Goal: Book appointment/travel/reservation

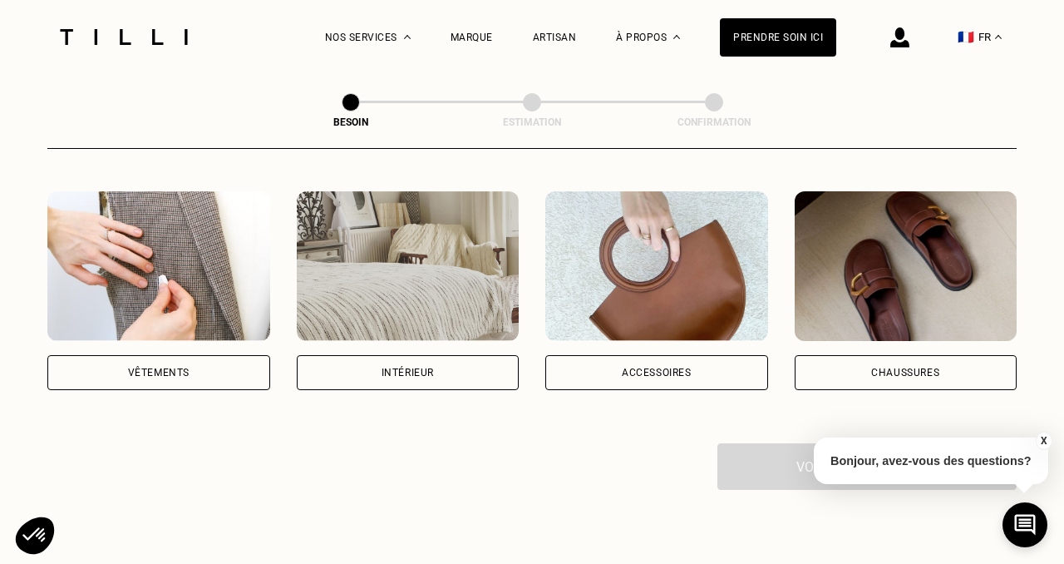
scroll to position [311, 0]
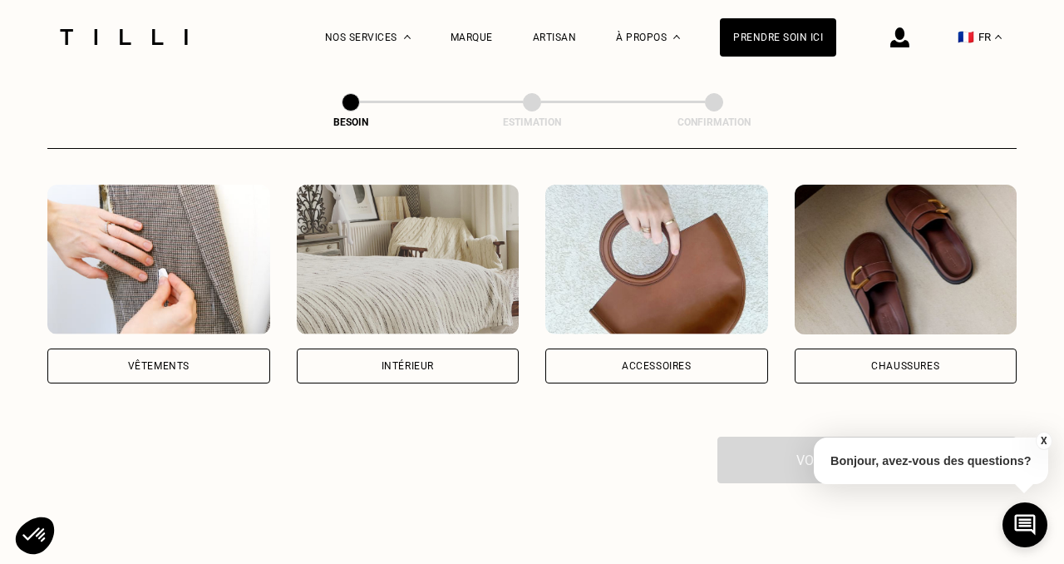
click at [702, 348] on div "Accessoires" at bounding box center [656, 365] width 223 height 35
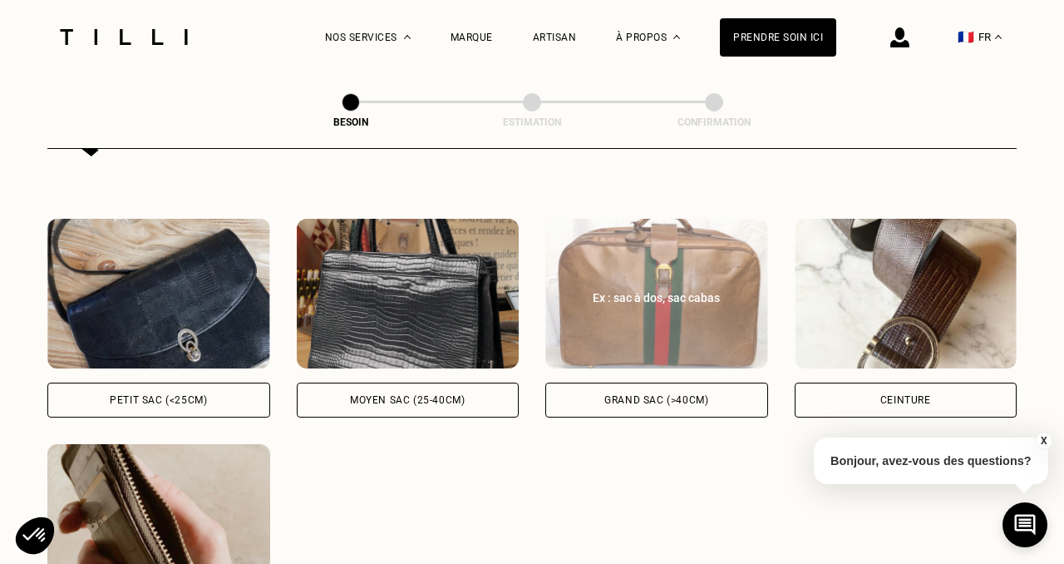
scroll to position [747, 0]
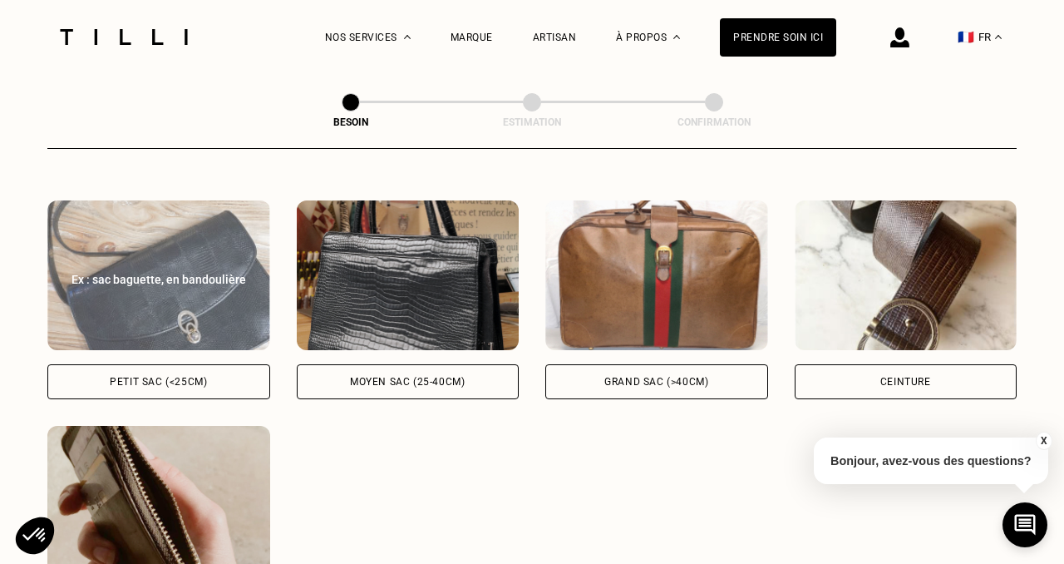
click at [126, 377] on div "Petit sac (<25cm)" at bounding box center [158, 382] width 97 height 10
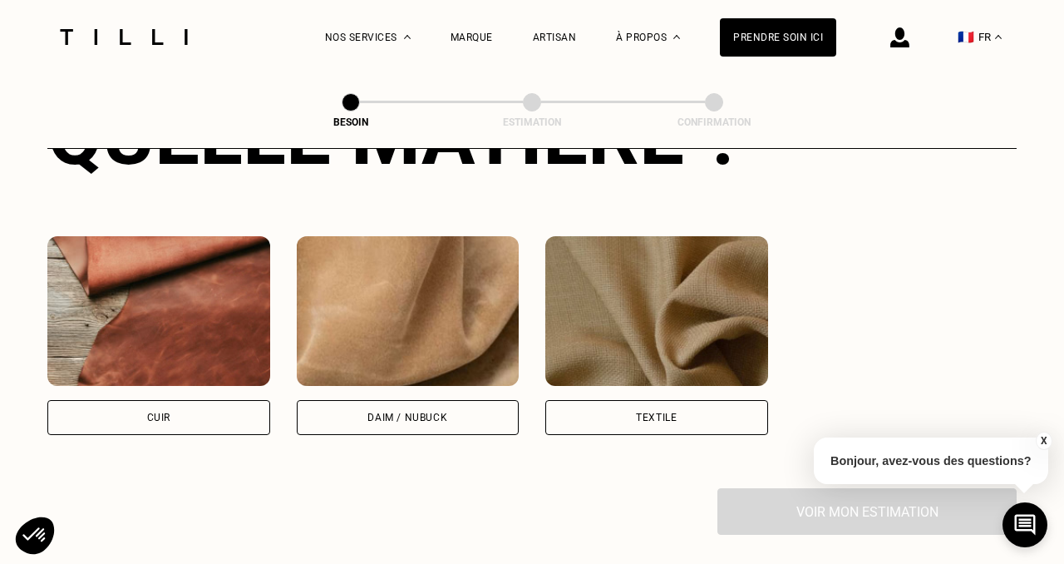
scroll to position [1391, 0]
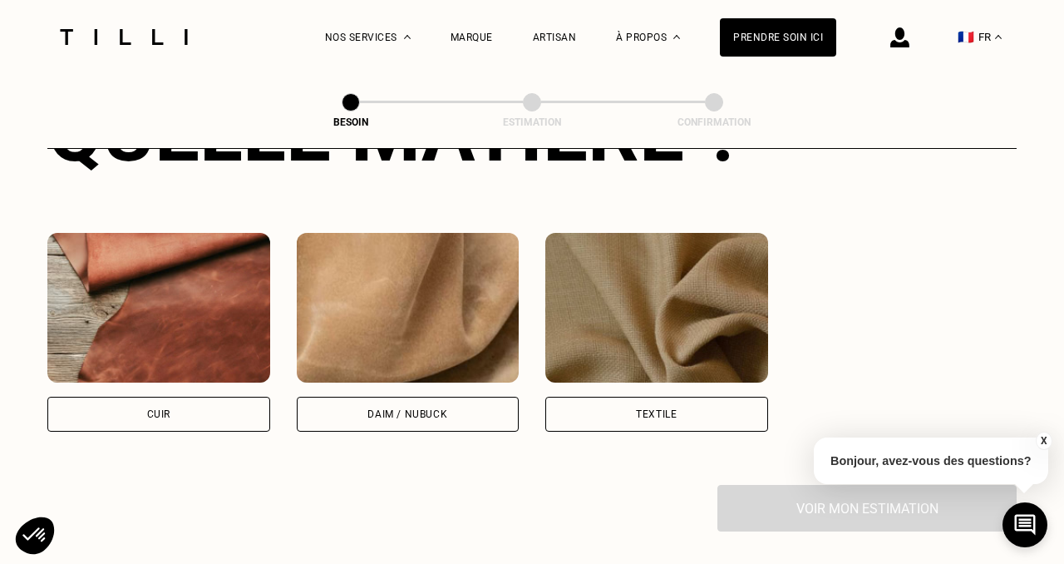
click at [192, 399] on div "Cuir" at bounding box center [158, 414] width 223 height 35
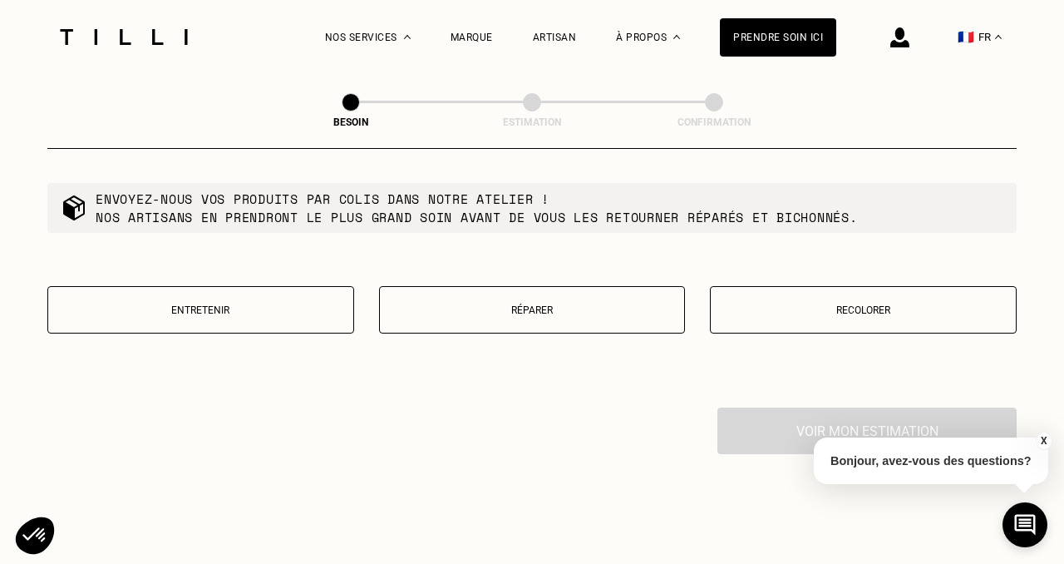
scroll to position [1910, 0]
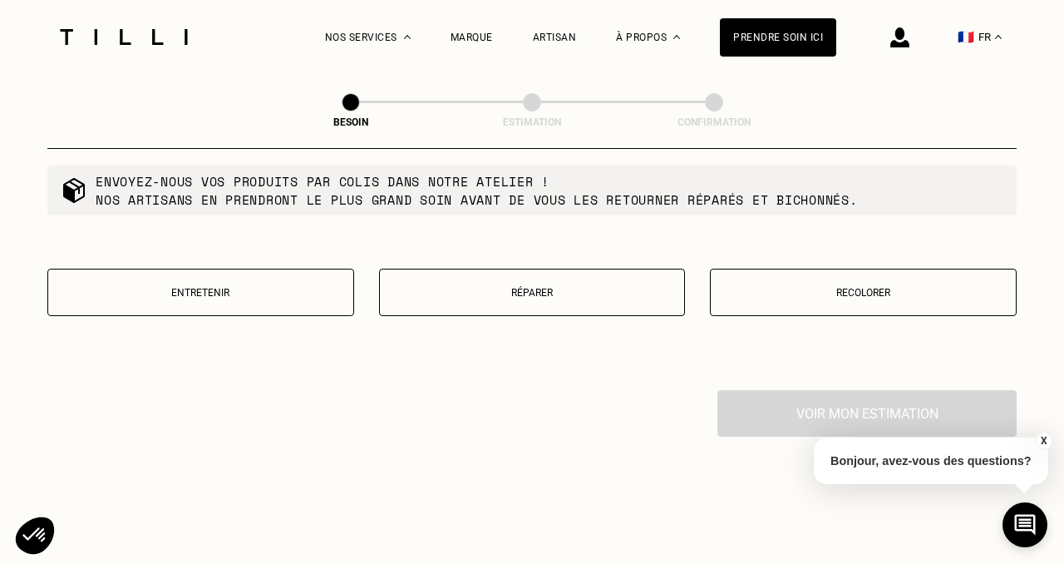
click at [305, 287] on p "Entretenir" at bounding box center [201, 293] width 288 height 12
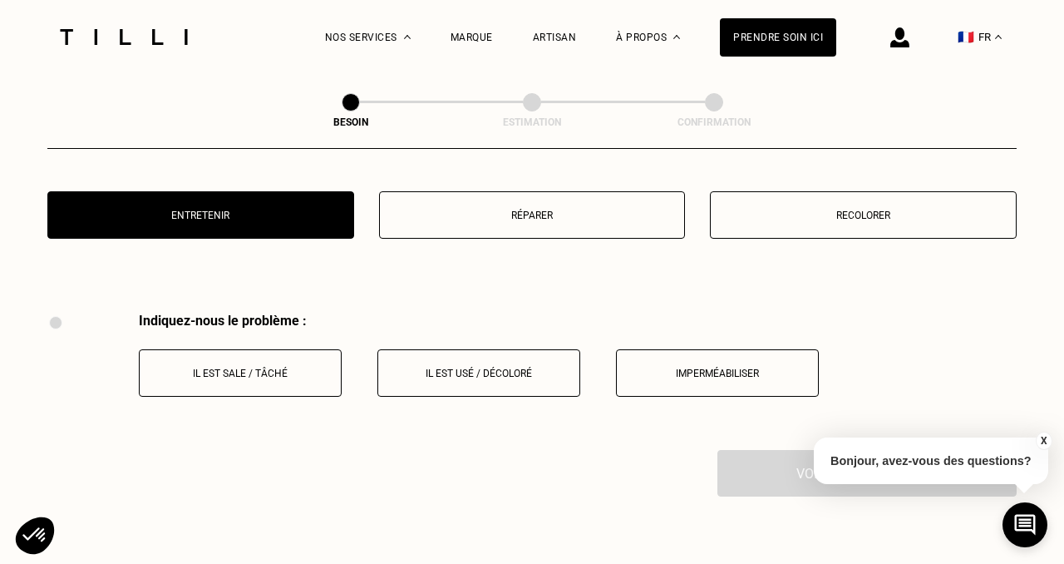
scroll to position [1978, 0]
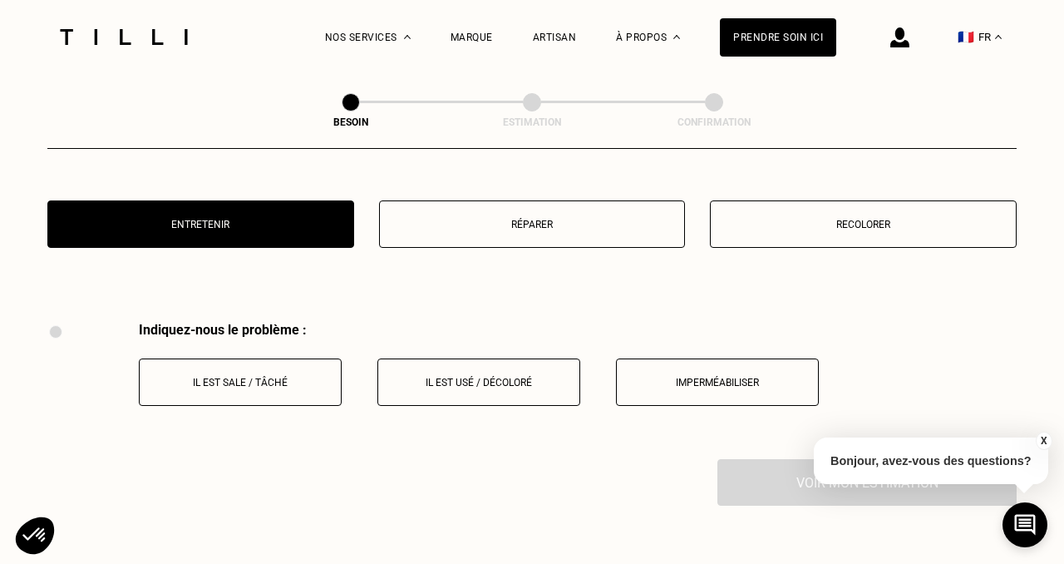
click at [288, 377] on p "Il est sale / tâché" at bounding box center [240, 383] width 185 height 12
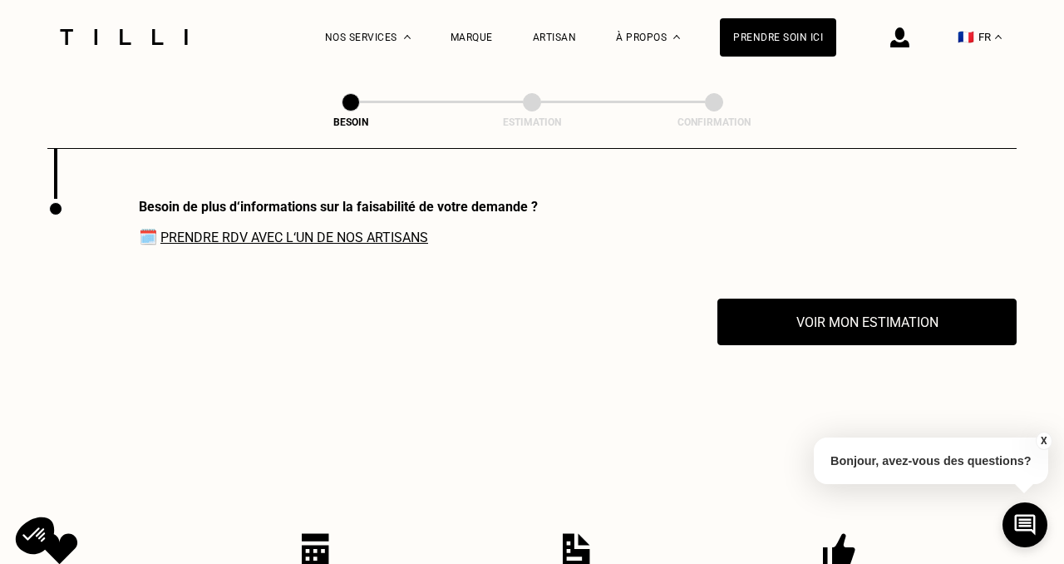
scroll to position [2237, 0]
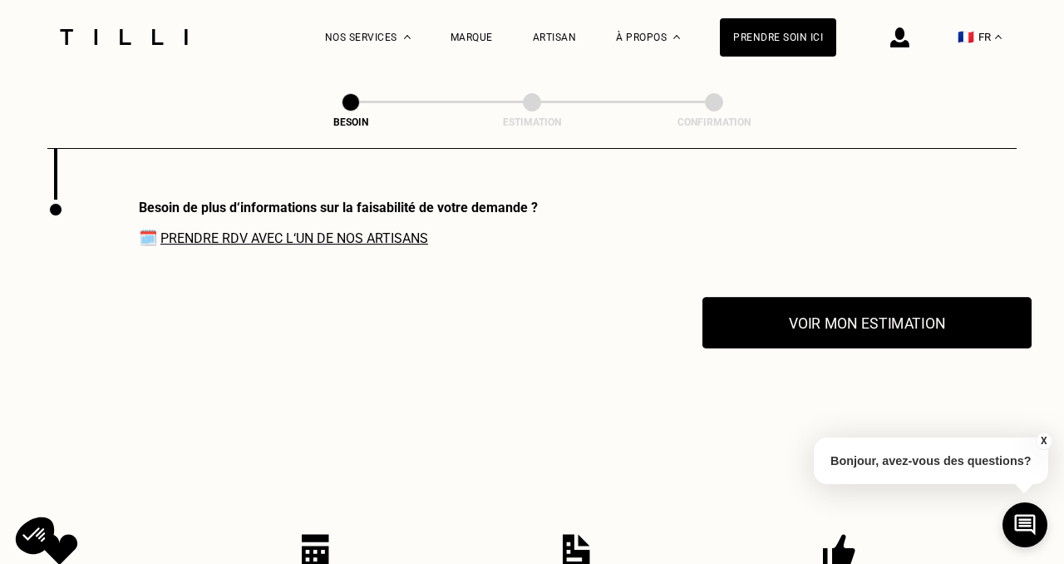
click at [909, 318] on button "Voir mon estimation" at bounding box center [866, 323] width 329 height 52
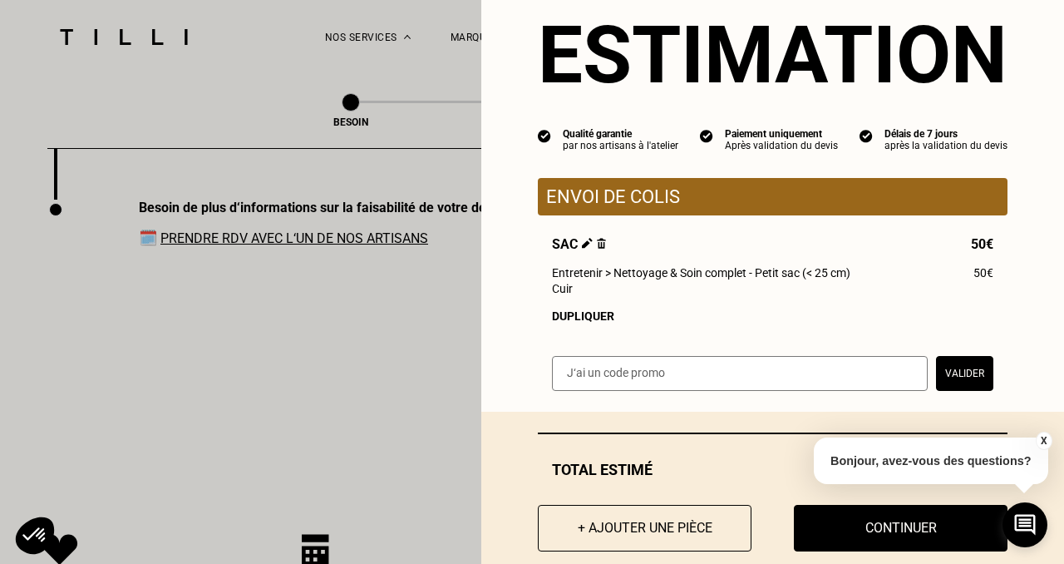
scroll to position [48, 0]
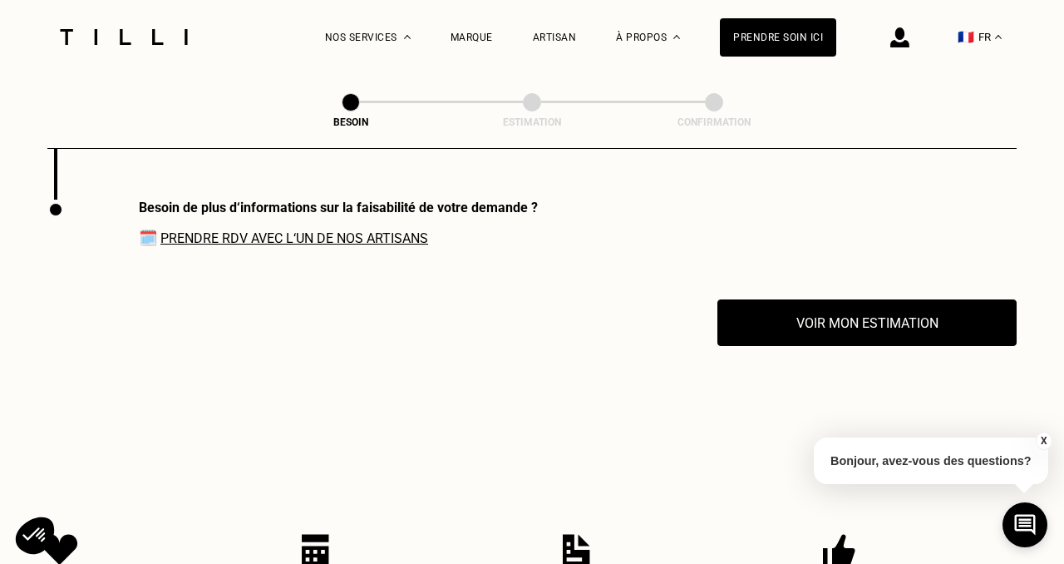
click at [397, 230] on link "Prendre RDV avec l‘un de nos artisans" at bounding box center [294, 238] width 268 height 16
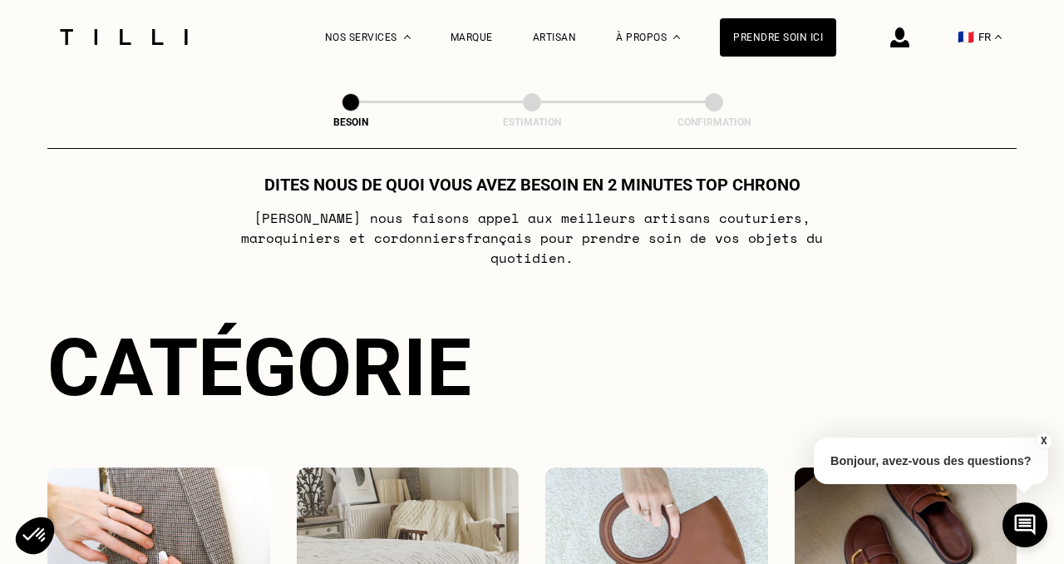
scroll to position [0, 0]
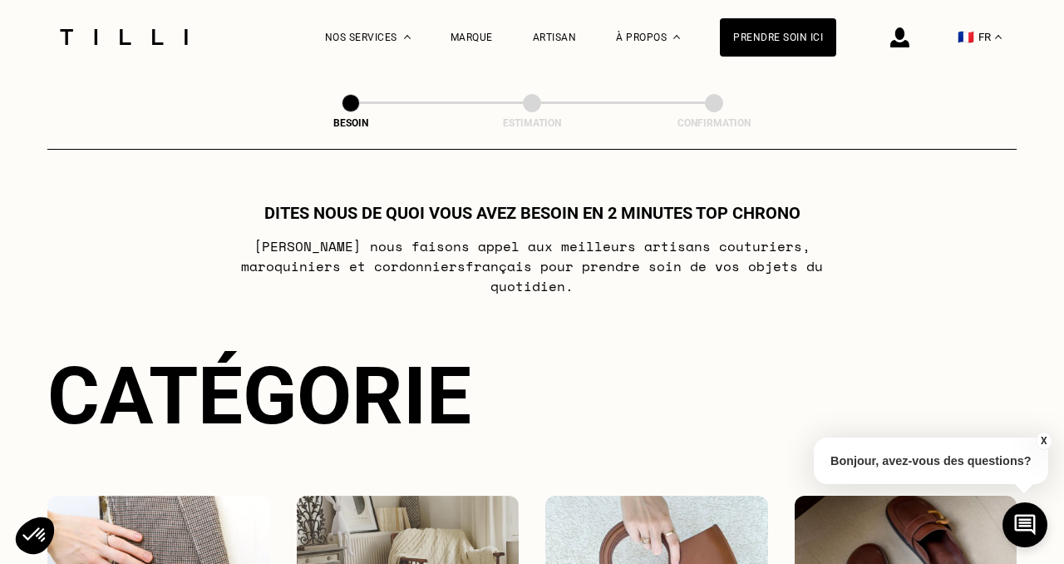
click at [180, 43] on img at bounding box center [124, 37] width 140 height 16
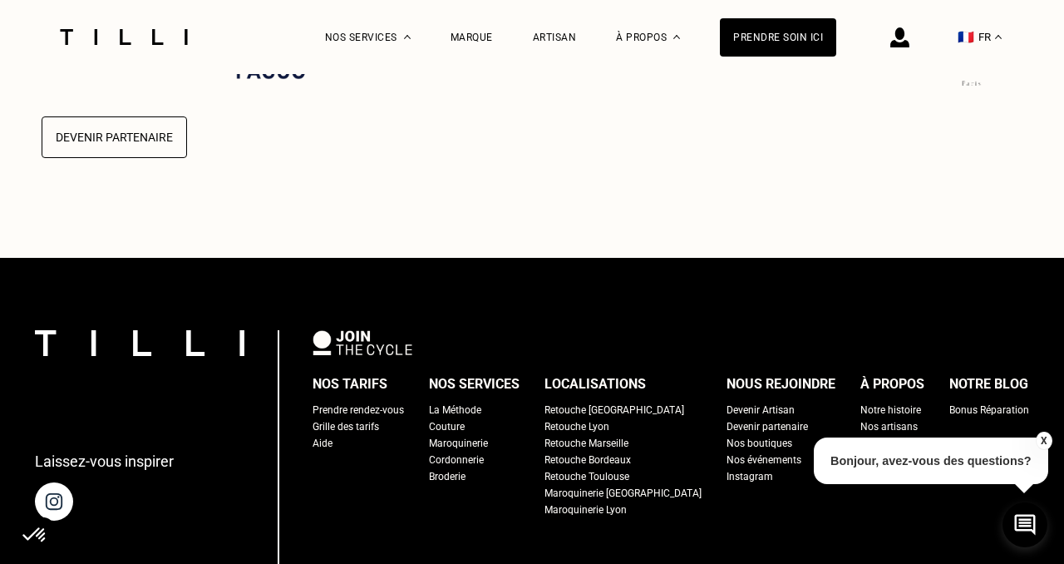
scroll to position [4183, 0]
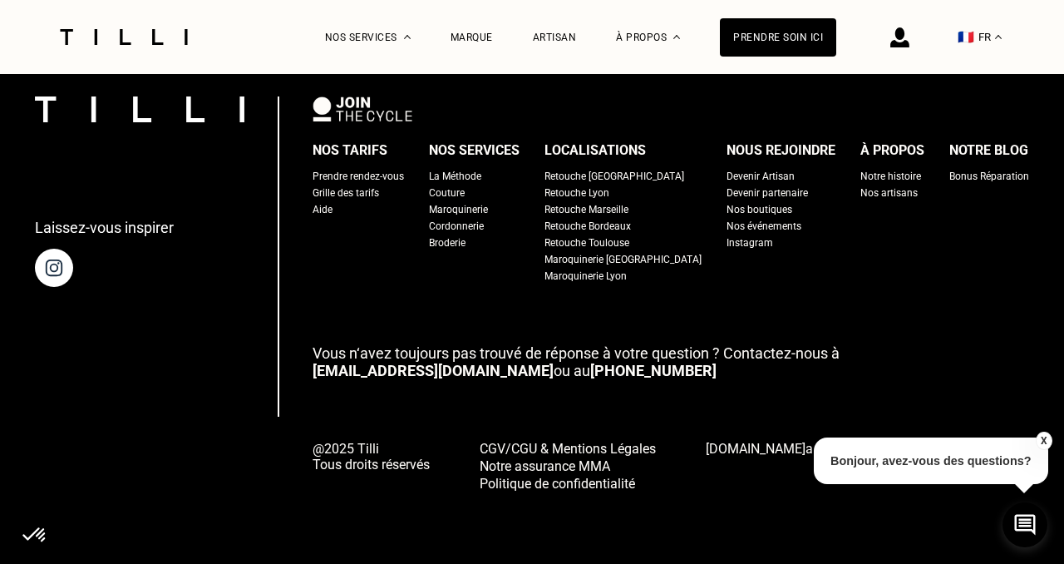
click at [1048, 440] on button "X" at bounding box center [1043, 440] width 17 height 18
